Goal: Task Accomplishment & Management: Complete application form

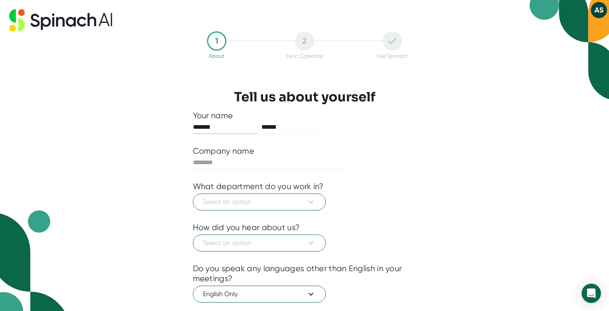
scroll to position [89, 0]
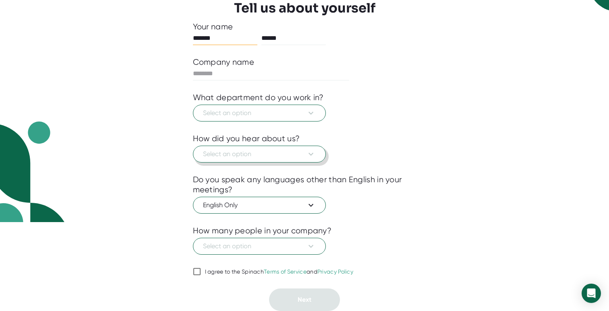
click at [313, 153] on icon at bounding box center [311, 154] width 10 height 10
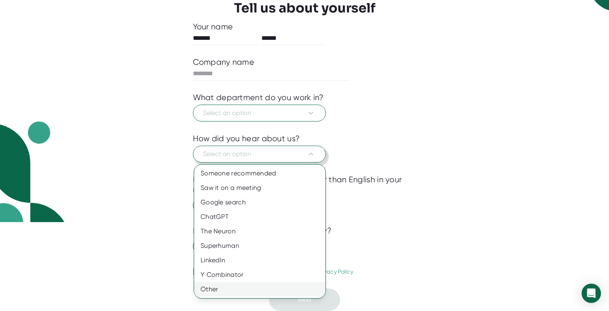
click at [235, 291] on div "Other" at bounding box center [259, 289] width 131 height 14
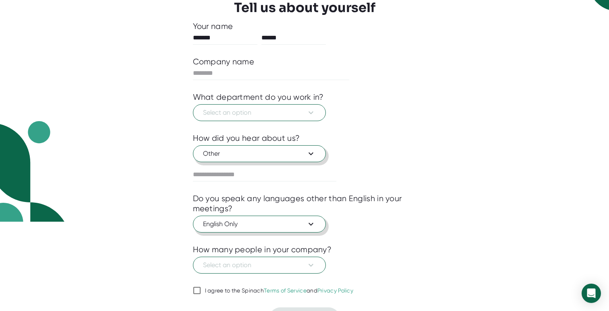
click at [308, 222] on icon at bounding box center [311, 224] width 10 height 10
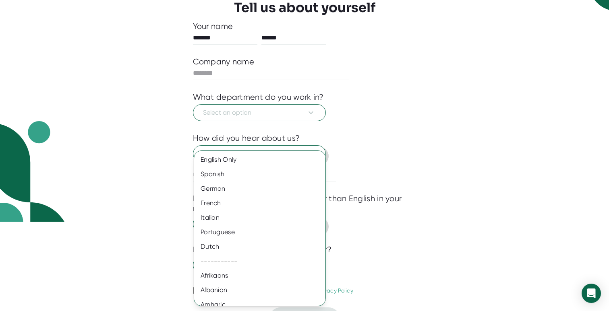
click at [384, 167] on div at bounding box center [304, 155] width 609 height 311
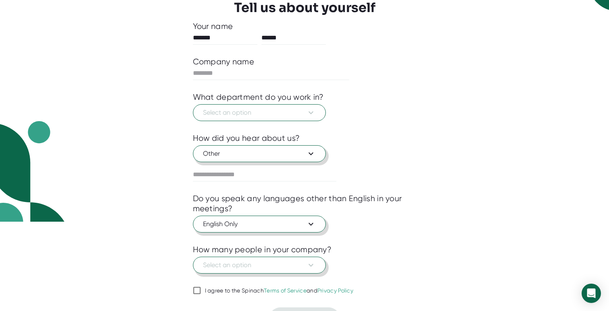
click at [312, 266] on icon at bounding box center [311, 265] width 10 height 10
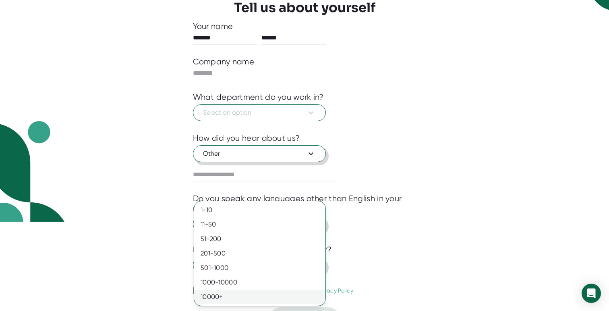
click at [277, 295] on div "10000+" at bounding box center [259, 297] width 131 height 14
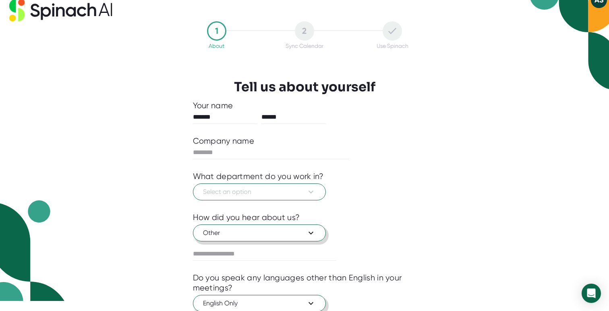
scroll to position [0, 0]
